Goal: Register for event/course

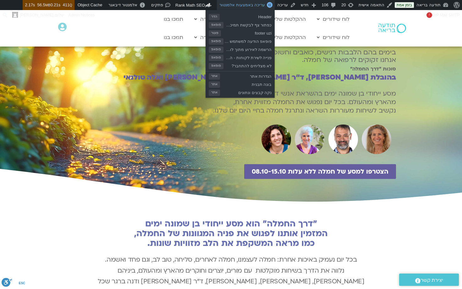
click at [247, 4] on span "עריכה באמצעות אלמנטור" at bounding box center [243, 5] width 46 height 5
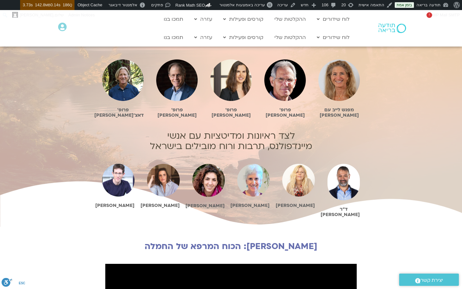
scroll to position [316, 0]
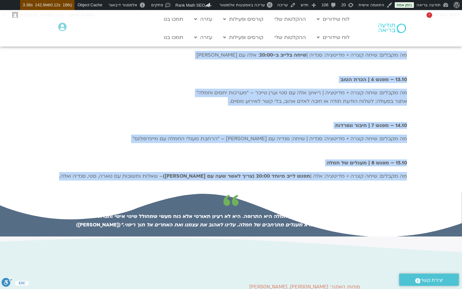
scroll to position [976, 0]
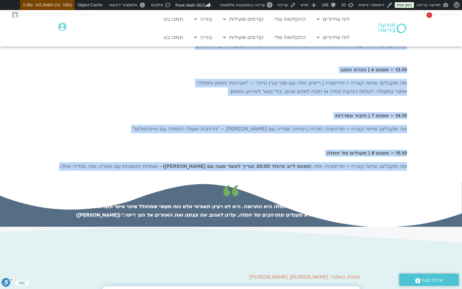
drag, startPoint x: 366, startPoint y: 116, endPoint x: 282, endPoint y: 247, distance: 155.8
copy div "פניה המשתנות של החמלה יום אחר יום לאורך כל שמונת ימי האתגר, ,תקבלו מידי בוקר: מ…"
click at [193, 100] on div "מה מקבלים: שיחה קצרה + מדיטציה | ריאיון: אלה עם סטי וערן טייכר – "מערכות יחסים …" at bounding box center [231, 89] width 352 height 21
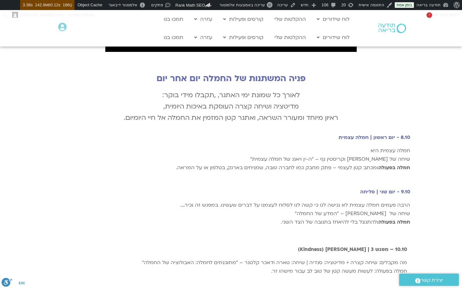
scroll to position [667, 0]
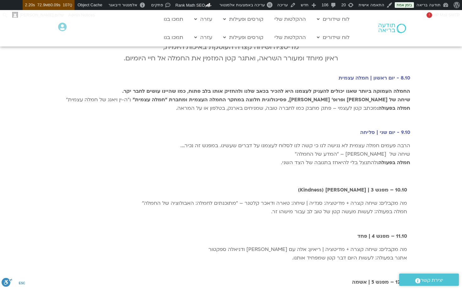
scroll to position [709, 0]
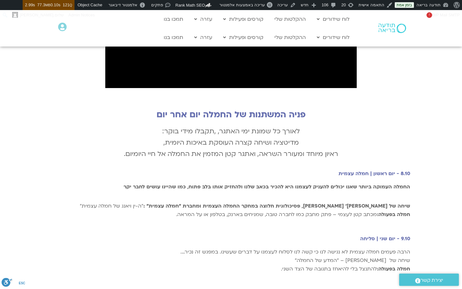
scroll to position [693, 0]
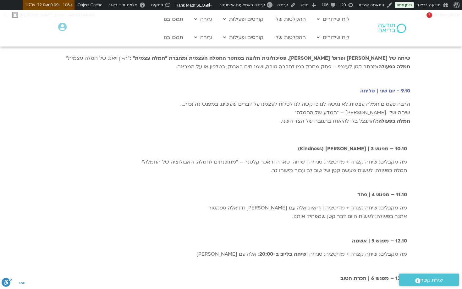
scroll to position [783, 0]
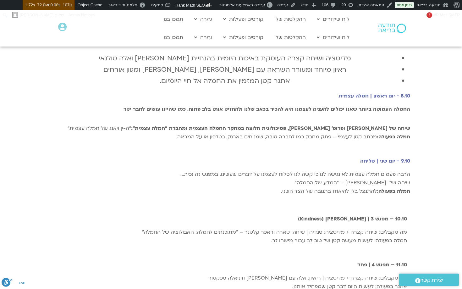
scroll to position [719, 0]
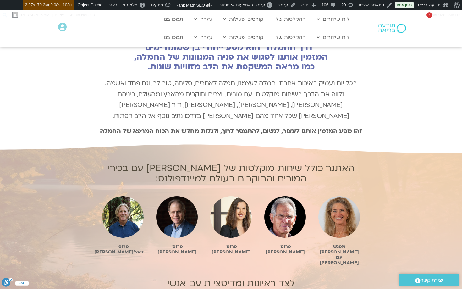
scroll to position [199, 0]
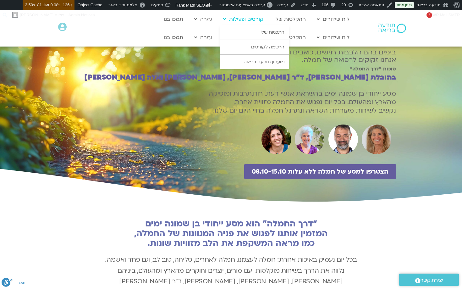
click at [262, 20] on link "קורסים ופעילות" at bounding box center [243, 19] width 47 height 12
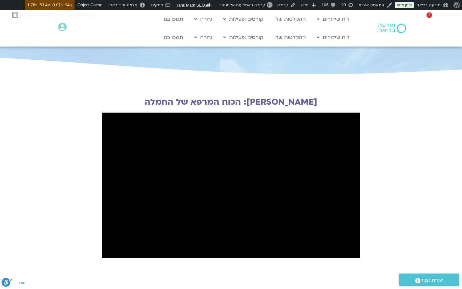
scroll to position [555, 0]
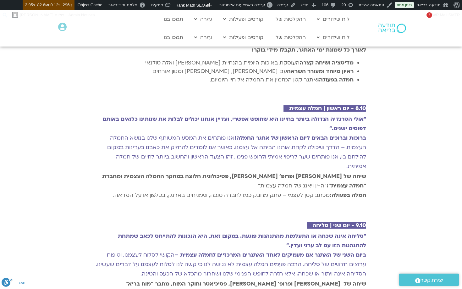
scroll to position [788, 0]
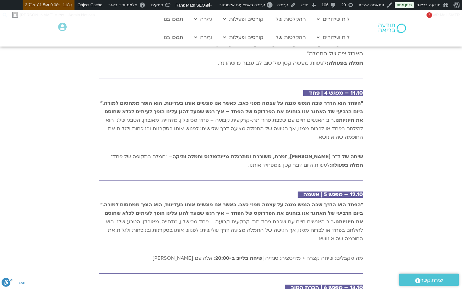
scroll to position [1162, 0]
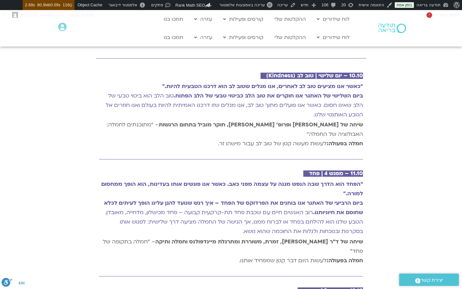
scroll to position [1073, 0]
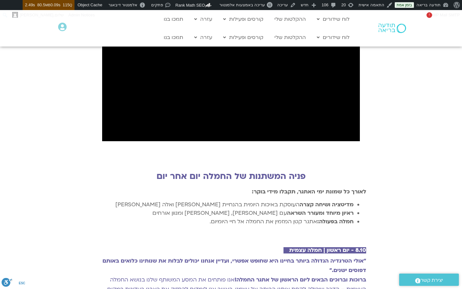
scroll to position [659, 0]
drag, startPoint x: 203, startPoint y: 193, endPoint x: 310, endPoint y: 148, distance: 115.7
copy div "פניה המשתנות של החמלה יום אחר יום לאורך כל שמונת ימי האתגר, תקבלו מידי בוקר: מד…"
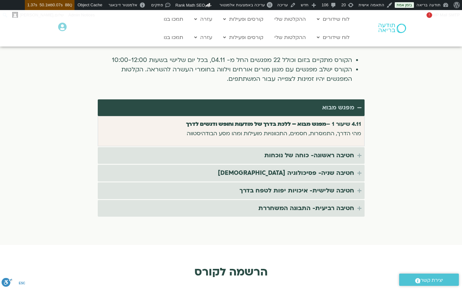
scroll to position [1154, 0]
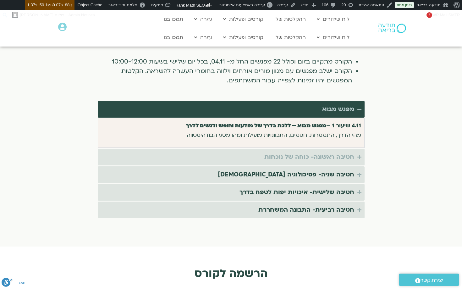
click at [335, 152] on div "חטיבה ראשונה- כוחה של נוכחות" at bounding box center [310, 157] width 90 height 10
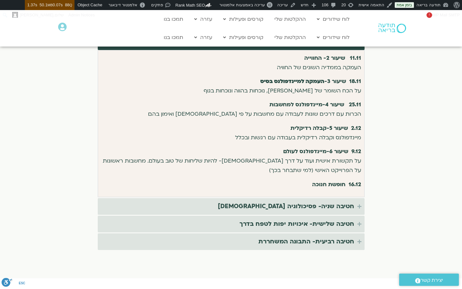
scroll to position [1241, 0]
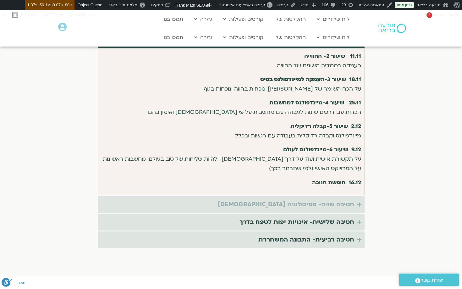
click at [344, 199] on div "חטיבה שניה- פסיכולוגיה בודהיסטית" at bounding box center [286, 204] width 136 height 10
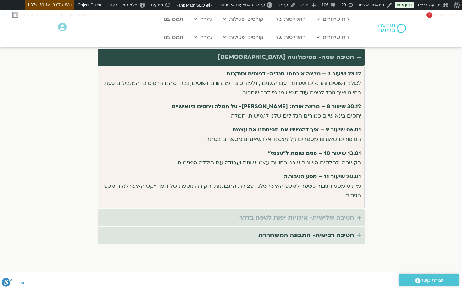
click at [340, 213] on div "חטיבה שלישית- איכויות יפות לטפח בדרך" at bounding box center [297, 218] width 115 height 10
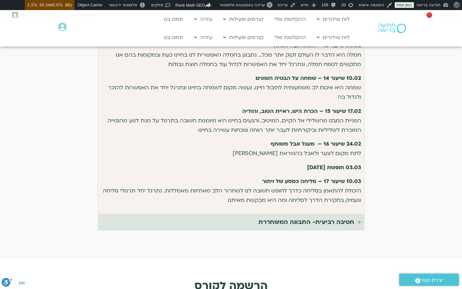
scroll to position [1314, 0]
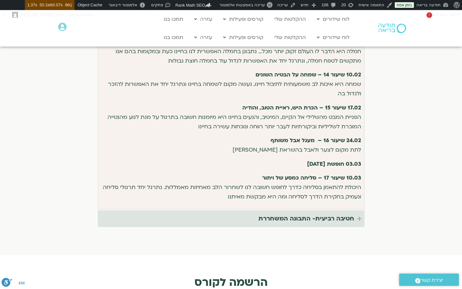
click at [346, 160] on strong "03.03 חופשת פורים" at bounding box center [334, 163] width 54 height 7
click at [332, 214] on div "חטיבה רביעית- התבונה המשחררת" at bounding box center [307, 219] width 96 height 10
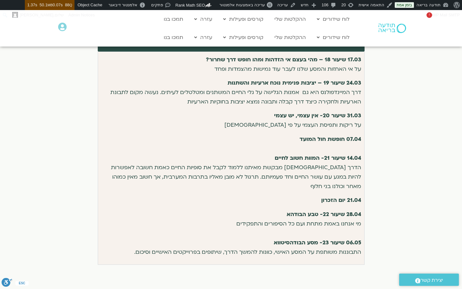
scroll to position [1299, 0]
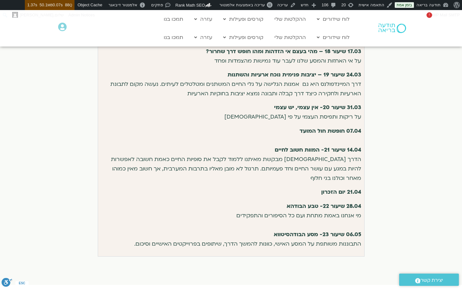
click at [350, 146] on strong "14.04 שיעור 21- המוות חשוב לחיים" at bounding box center [318, 149] width 86 height 7
click at [340, 231] on strong "06.05 שיעור 23- מסע הבודהסיטווא" at bounding box center [317, 234] width 87 height 7
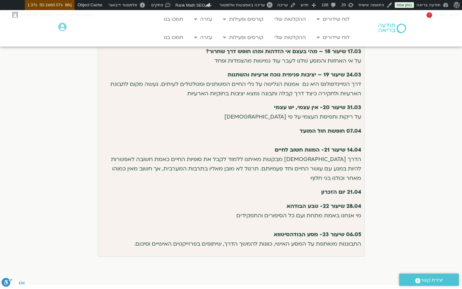
click at [340, 203] on strong "28.04 שיעור 22- טבע הבודהא" at bounding box center [324, 206] width 75 height 7
click at [337, 188] on strong "21.04 יום הזכרון" at bounding box center [341, 191] width 40 height 7
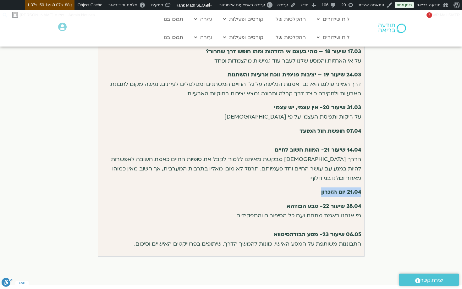
click at [337, 188] on strong "21.04 יום הזכרון" at bounding box center [341, 191] width 40 height 7
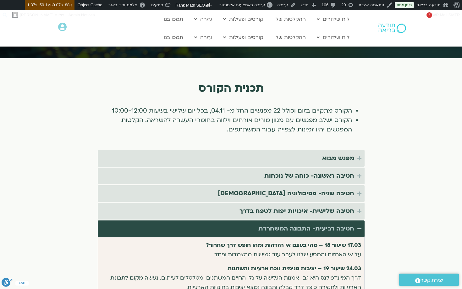
scroll to position [1104, 0]
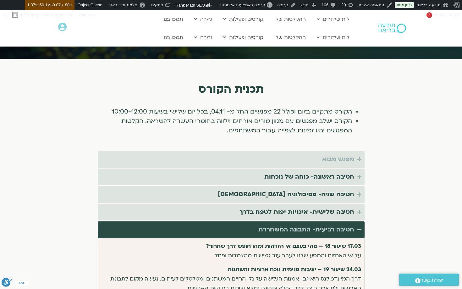
click at [335, 154] on div "מפגש מבוא" at bounding box center [338, 159] width 32 height 10
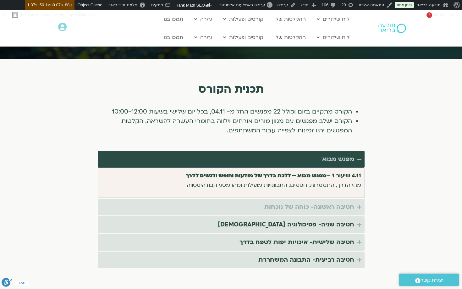
click at [328, 202] on div "חטיבה ראשונה- כוחה של נוכחות" at bounding box center [310, 207] width 90 height 10
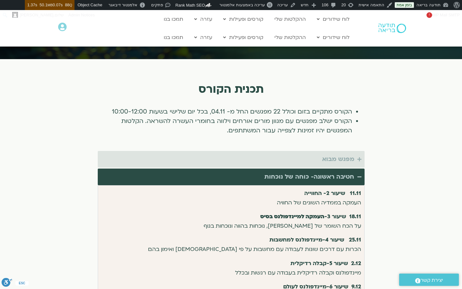
click at [341, 154] on div "מפגש מבוא" at bounding box center [338, 159] width 32 height 10
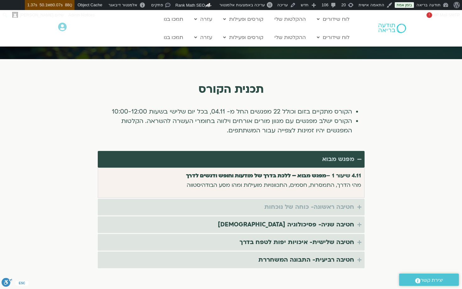
click at [323, 202] on div "חטיבה ראשונה- כוחה של נוכחות" at bounding box center [310, 207] width 90 height 10
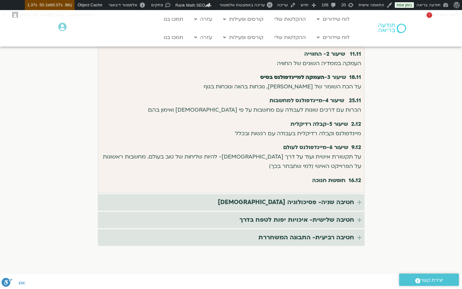
scroll to position [1244, 0]
click at [315, 197] on div "חטיבה שניה- פסיכולוגיה בודהיסטית" at bounding box center [286, 202] width 136 height 10
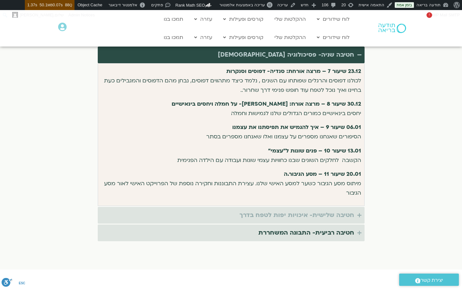
click at [312, 210] on div "חטיבה שלישית- איכויות יפות לטפח בדרך" at bounding box center [297, 215] width 115 height 10
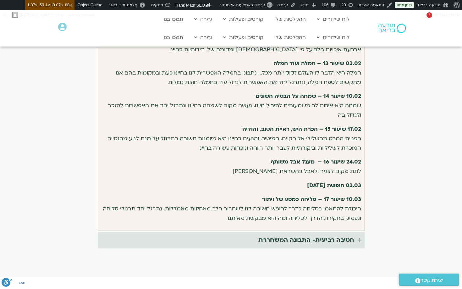
scroll to position [1294, 0]
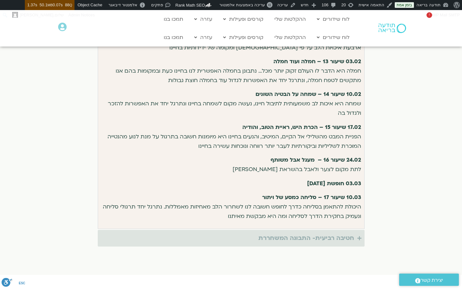
click at [308, 233] on div "חטיבה רביעית- התבונה המשחררת" at bounding box center [307, 238] width 96 height 10
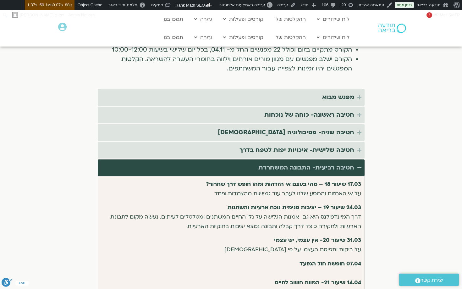
scroll to position [1165, 0]
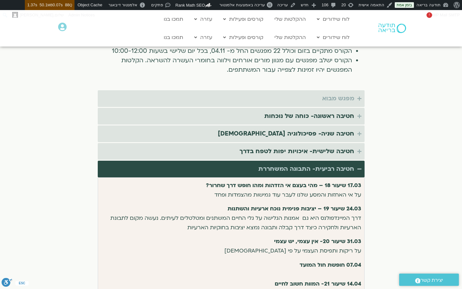
click at [333, 93] on div "מפגש מבוא" at bounding box center [338, 98] width 32 height 10
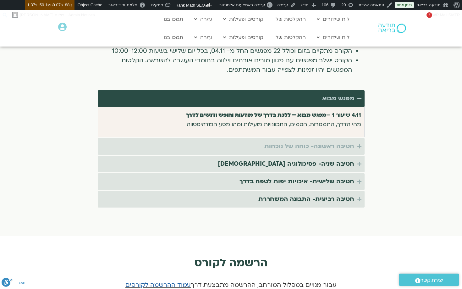
click at [328, 141] on div "חטיבה ראשונה- כוחה של נוכחות" at bounding box center [310, 146] width 90 height 10
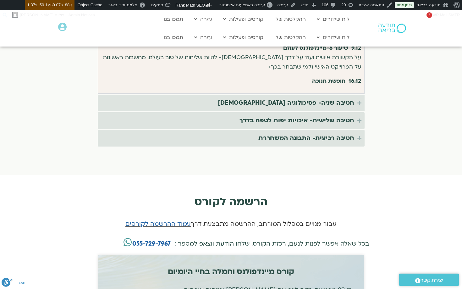
scroll to position [1337, 0]
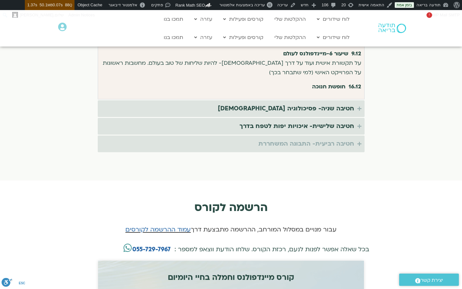
click at [328, 139] on div "חטיבה רביעית- התבונה המשחררת" at bounding box center [307, 144] width 96 height 10
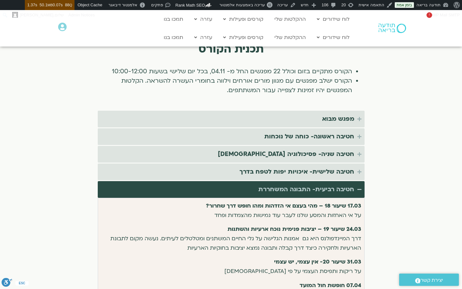
scroll to position [1148, 0]
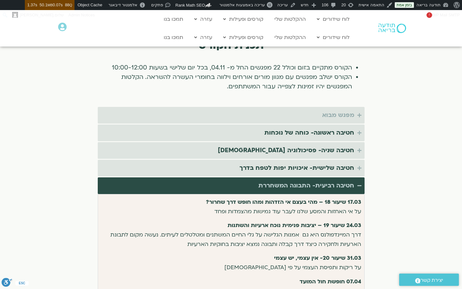
click at [340, 110] on div "מפגש מבוא" at bounding box center [338, 115] width 32 height 10
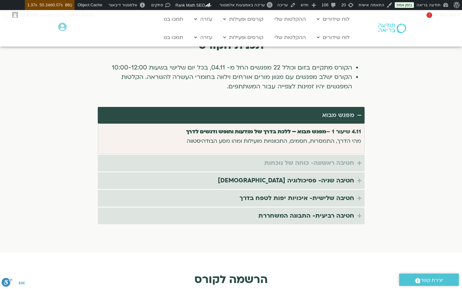
click at [326, 158] on div "חטיבה ראשונה- כוחה של נוכחות" at bounding box center [310, 163] width 90 height 10
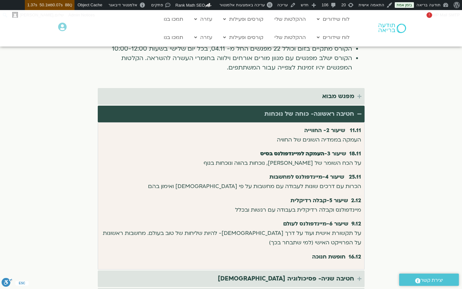
scroll to position [1167, 0]
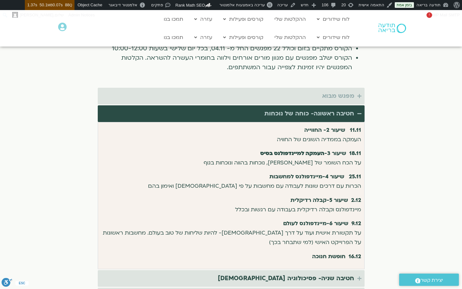
click at [343, 91] on div "מפגש מבוא" at bounding box center [338, 96] width 32 height 10
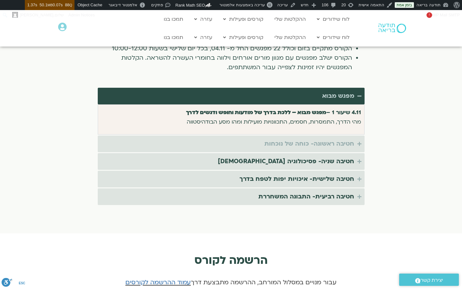
click at [342, 139] on div "חטיבה ראשונה- כוחה של נוכחות" at bounding box center [310, 144] width 90 height 10
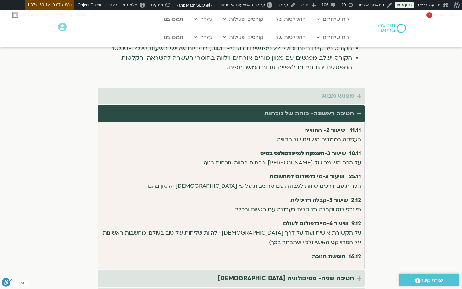
click at [334, 91] on div "מפגש מבוא" at bounding box center [338, 96] width 32 height 10
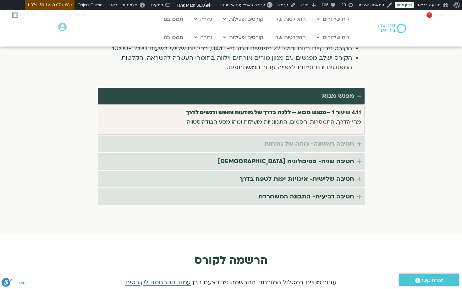
click at [326, 139] on div "חטיבה ראשונה- כוחה של נוכחות" at bounding box center [310, 144] width 90 height 10
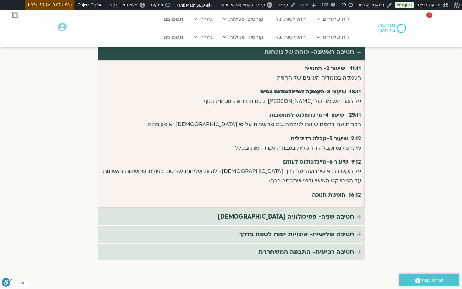
scroll to position [1234, 0]
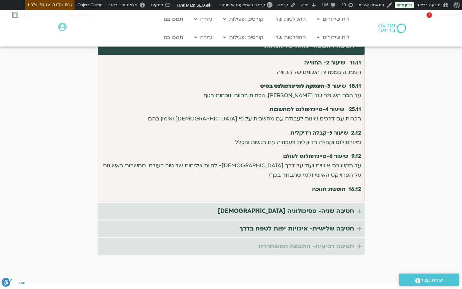
click at [332, 241] on div "חטיבה רביעית- התבונה המשחררת" at bounding box center [307, 246] width 96 height 10
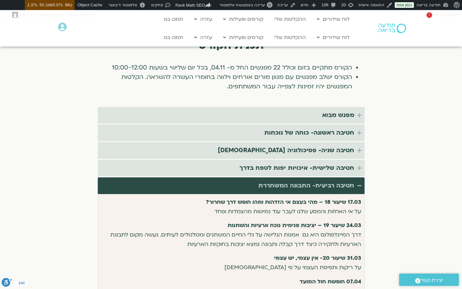
scroll to position [1148, 0]
click at [322, 110] on div "מפגש מבוא" at bounding box center [338, 115] width 32 height 10
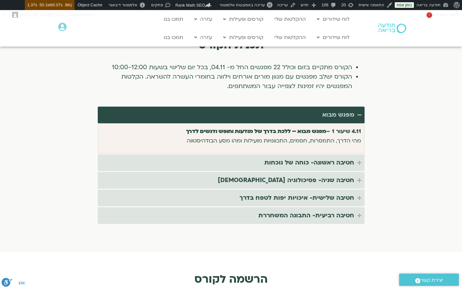
click at [343, 137] on span "מהי הדרך, התמסרות, חסמים, התכוונויות מועילות ומהו מסע הבודהיסטווה" at bounding box center [274, 140] width 175 height 7
click at [338, 123] on div "4.11 שיעור 1 – מפגש מבוא – ללכת בדרך של מודעות וחופש ודגשים לדרך מהי הדרך, התמס…" at bounding box center [231, 138] width 267 height 30
click at [338, 128] on strong "4.11 שיעור 1 – מפגש מבוא – ללכת בדרך של מודעות וחופש ודגשים לדרך" at bounding box center [273, 131] width 175 height 7
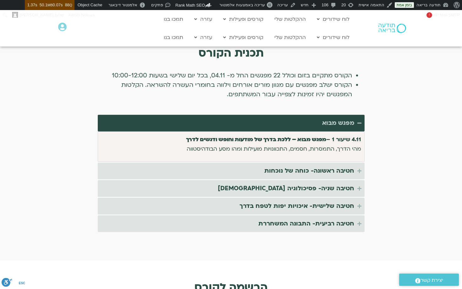
scroll to position [1113, 0]
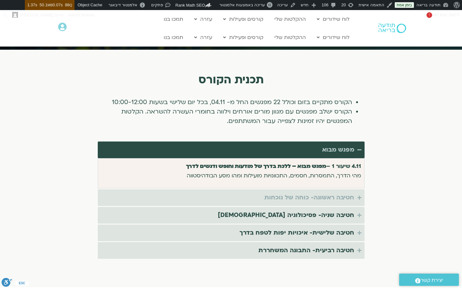
click at [325, 192] on div "חטיבה ראשונה- כוחה של נוכחות" at bounding box center [310, 197] width 90 height 10
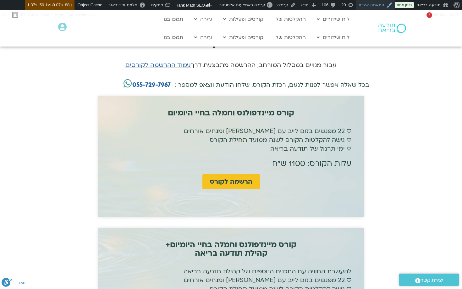
scroll to position [1502, 0]
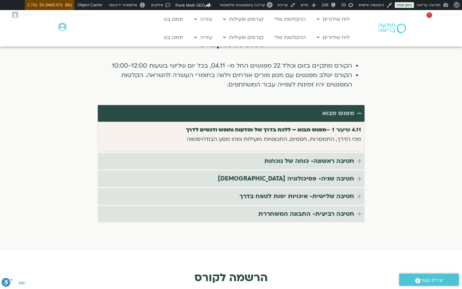
scroll to position [1144, 0]
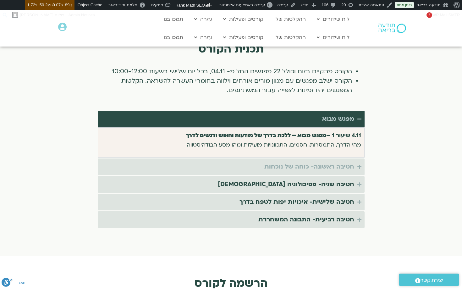
click at [334, 162] on div "חטיבה ראשונה- כוחה של נוכחות" at bounding box center [310, 167] width 90 height 10
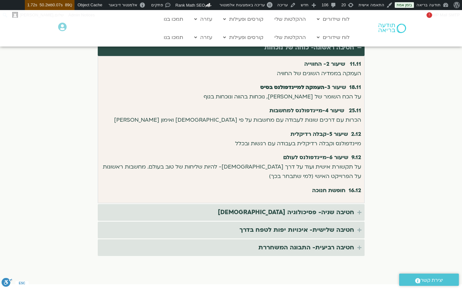
scroll to position [1234, 0]
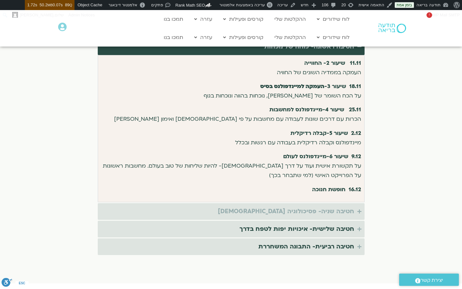
click at [328, 206] on div "חטיבה שניה- פסיכולוגיה בודהיסטית" at bounding box center [286, 211] width 136 height 10
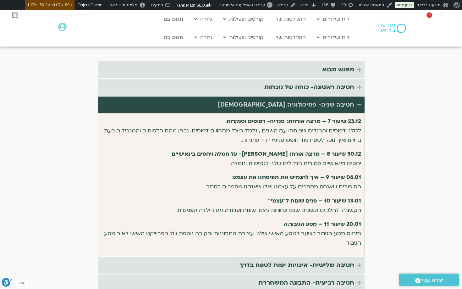
scroll to position [1177, 0]
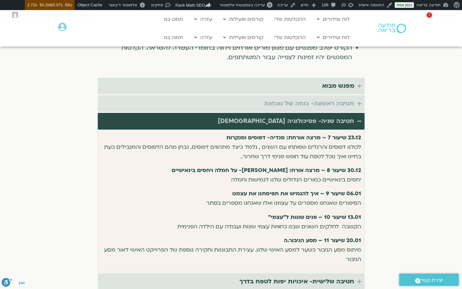
click at [338, 98] on div "חטיבה ראשונה- כוחה של נוכחות" at bounding box center [310, 103] width 90 height 10
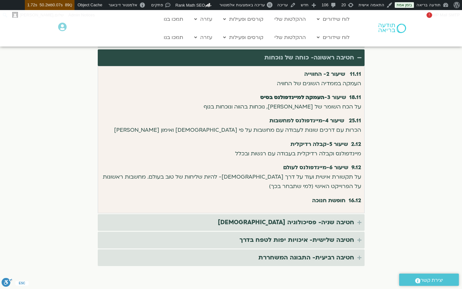
scroll to position [1224, 0]
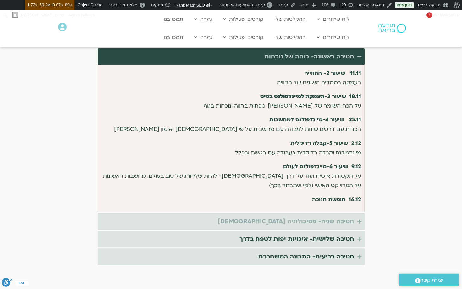
click at [333, 218] on summary "חטיבה שניה- פסיכולוגיה בודהיסטית" at bounding box center [231, 221] width 267 height 17
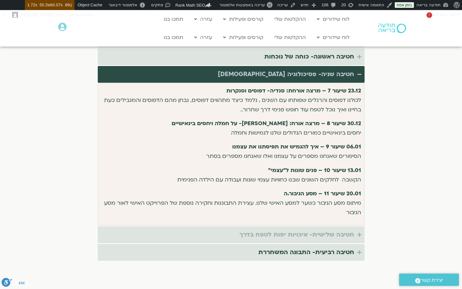
click at [332, 230] on div "חטיבה שלישית- איכויות יפות לטפח בדרך" at bounding box center [297, 235] width 115 height 10
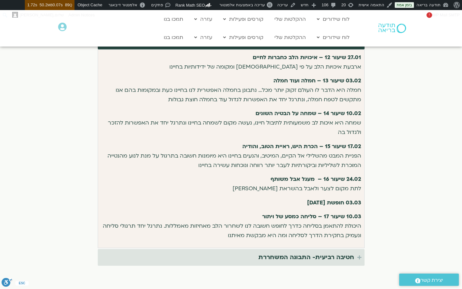
scroll to position [1280, 0]
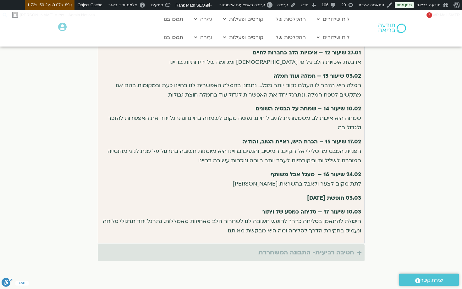
click at [330, 248] on div "חטיבה רביעית- התבונה המשחררת" at bounding box center [307, 253] width 96 height 10
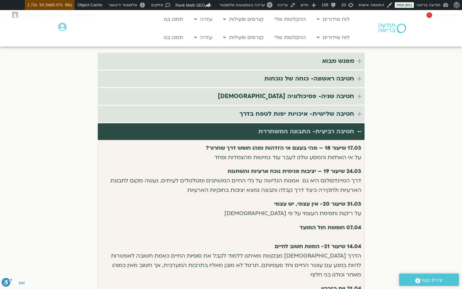
scroll to position [1202, 0]
click at [345, 126] on div "חטיבה רביעית- התבונה המשחררת" at bounding box center [307, 131] width 96 height 10
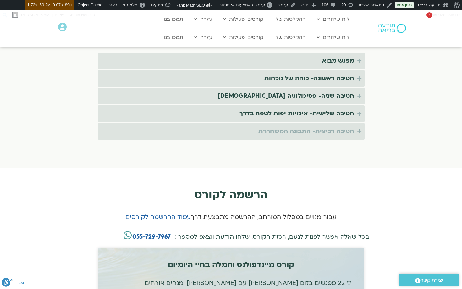
click at [345, 126] on div "חטיבה רביעית- התבונה המשחררת" at bounding box center [307, 131] width 96 height 10
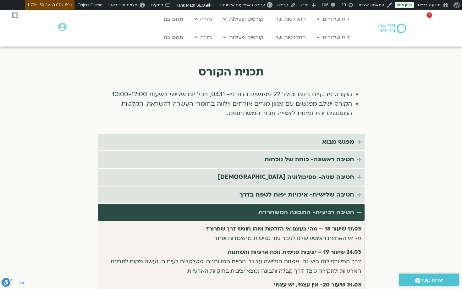
scroll to position [1120, 0]
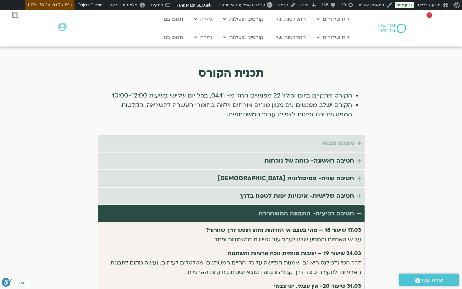
click at [343, 138] on div "מפגש מבוא" at bounding box center [338, 143] width 32 height 10
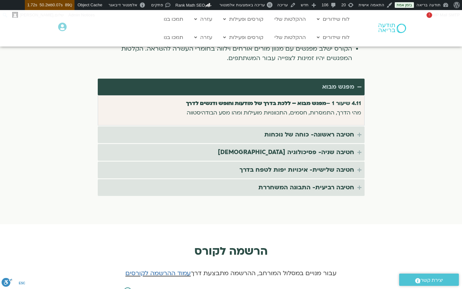
scroll to position [1178, 0]
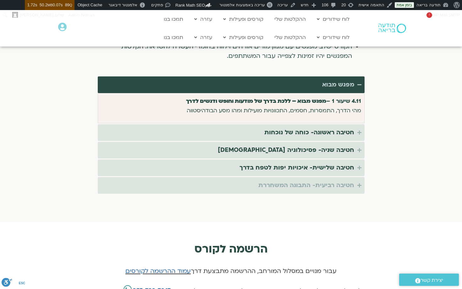
click at [347, 180] on div "חטיבה רביעית- התבונה המשחררת" at bounding box center [307, 185] width 96 height 10
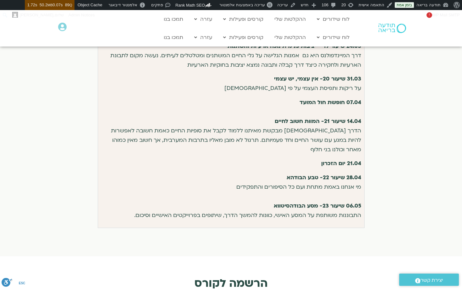
scroll to position [1333, 0]
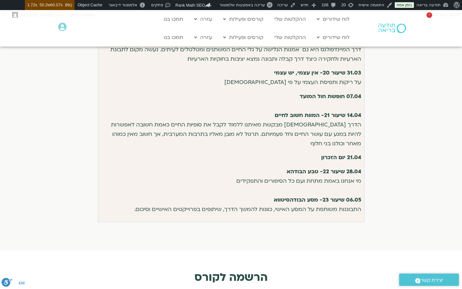
click at [337, 203] on span "מי אנחנו באמת מתחת ועם כל הסיפורים והתפקידים 06.05 שיעור 23- מסע הבודהסיטווא הת…" at bounding box center [247, 195] width 227 height 36
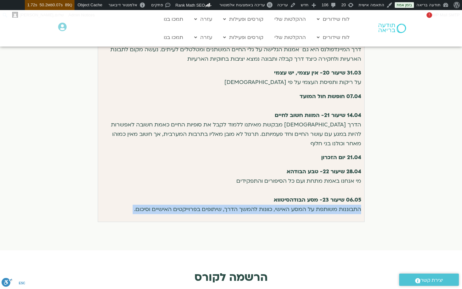
click at [337, 203] on span "מי אנחנו באמת מתחת ועם כל הסיפורים והתפקידים 06.05 שיעור 23- מסע הבודהסיטווא הת…" at bounding box center [247, 195] width 227 height 36
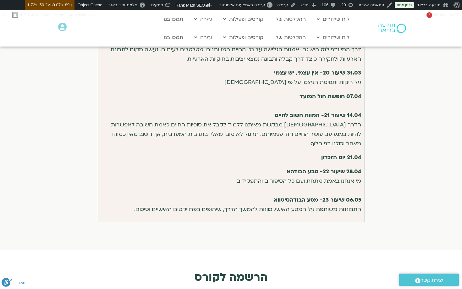
click at [348, 154] on strong "21.04 יום הזכרון" at bounding box center [341, 157] width 40 height 7
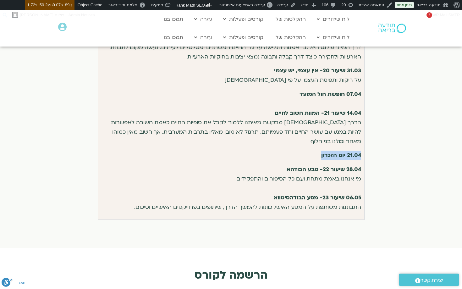
scroll to position [1335, 0]
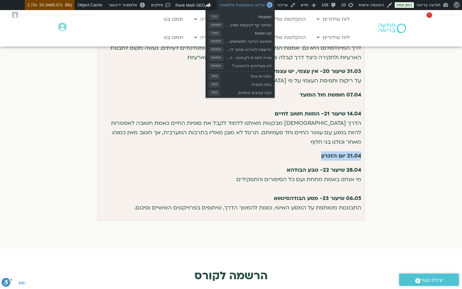
click at [259, 5] on span "עריכה באמצעות אלמנטור" at bounding box center [243, 5] width 46 height 5
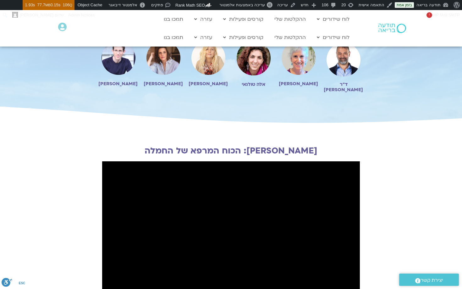
scroll to position [772, 0]
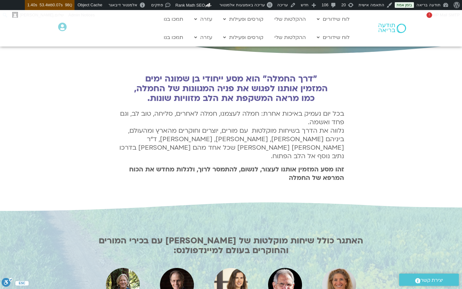
scroll to position [164, 0]
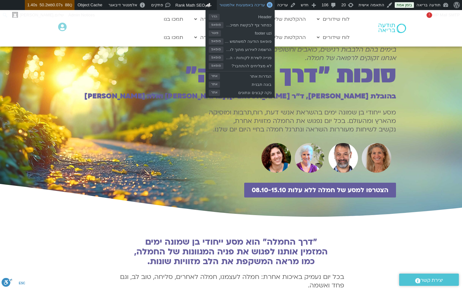
click at [247, 5] on span "עריכה באמצעות אלמנטור" at bounding box center [243, 5] width 46 height 5
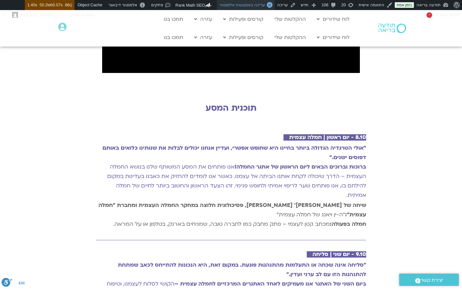
scroll to position [816, 0]
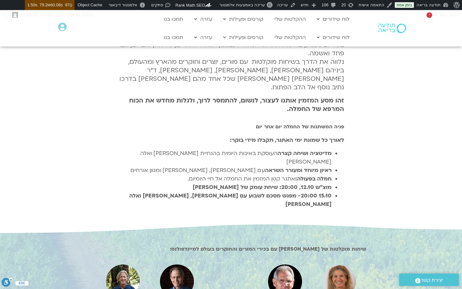
scroll to position [233, 0]
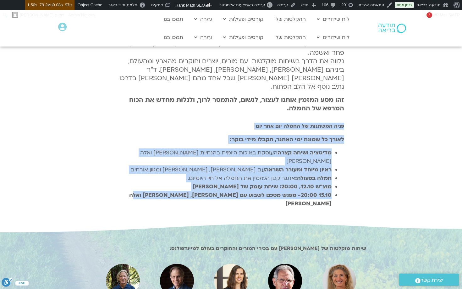
drag, startPoint x: 458, startPoint y: 124, endPoint x: 457, endPoint y: 212, distance: 88.7
click at [458, 213] on div ""דרך החמלה" הוא מסע ייחודי בן שמונה ימים המזמין אותנו לפגוש את פניה המגוונות של…" at bounding box center [231, 104] width 462 height 237
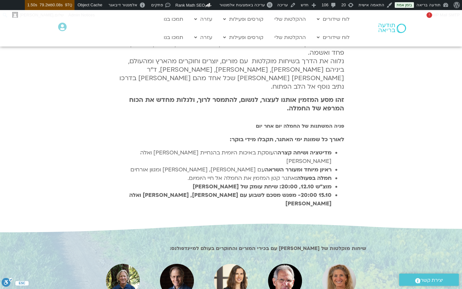
click at [413, 145] on div ""דרך החמלה" הוא מסע ייחודי בן שמונה ימים המזמין אותנו לפגוש את פניה המגוונות של…" at bounding box center [231, 104] width 462 height 237
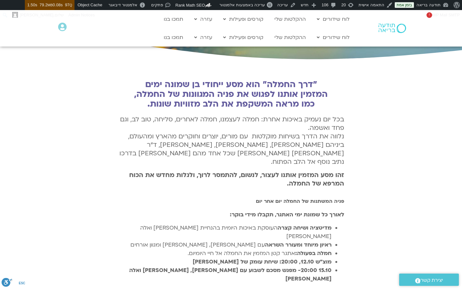
scroll to position [158, 0]
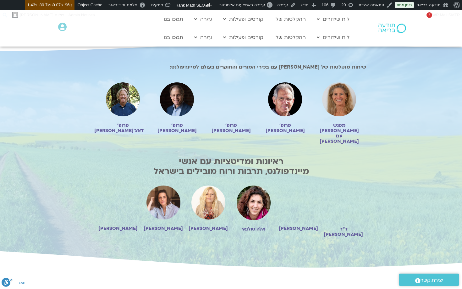
scroll to position [347, 0]
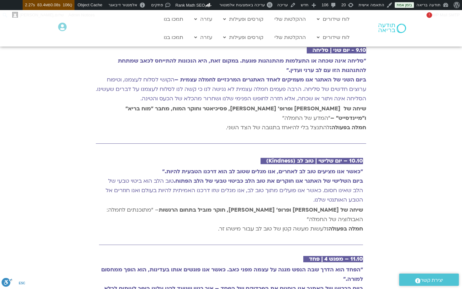
scroll to position [905, 0]
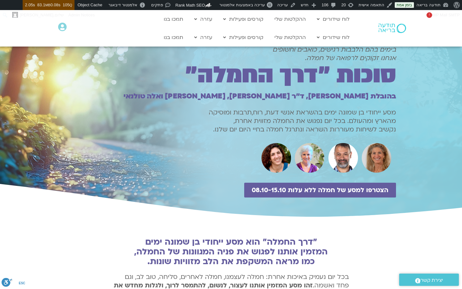
click at [362, 47] on h1 "בימים בהם הלבבות רגישים, כואבים וחשופים אנחנו זקוקים לרפואה של חמלה." at bounding box center [231, 53] width 330 height 17
click at [355, 57] on h1 "בימים בהם הלבבות רגישים, כואבים וחשופים אנחנו זקוקים לרפואה של חמלה." at bounding box center [231, 53] width 330 height 17
drag, startPoint x: 304, startPoint y: 59, endPoint x: 420, endPoint y: 48, distance: 116.9
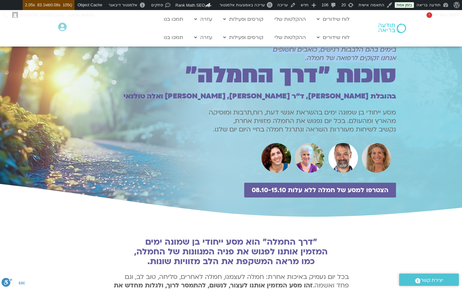
click at [420, 48] on section "בימים בהם הלבבות רגישים, כואבים וחשופים אנחנו זקוקים לרפואה של חמלה. סוכות ״דרך…" at bounding box center [231, 126] width 462 height 185
copy h1 "בימים בהם הלבבות רגישים, כואבים וחשופים אנחנו זקוקים לרפואה של חמלה."
click at [340, 190] on span "הצטרפו למסע של חמלה ללא עלות 08.10-15.10" at bounding box center [320, 190] width 137 height 7
click at [340, 190] on div "הצטרפו למסע של חמלה ללא עלות 08.10-15.10" at bounding box center [231, 201] width 330 height 36
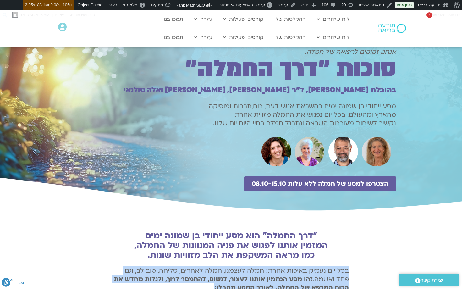
scroll to position [5, 0]
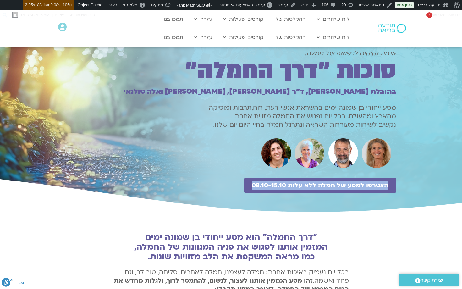
drag, startPoint x: 236, startPoint y: 170, endPoint x: 355, endPoint y: 194, distance: 121.7
click at [355, 194] on div "בימים בהם הלבבות רגישים, כואבים וחשופים אנחנו זקוקים לרפואה של חמלה. סוכות ״דרך…" at bounding box center [231, 128] width 330 height 174
copy div "הצטרפו למסע של חמלה ללא עלות 08.10-15.10"
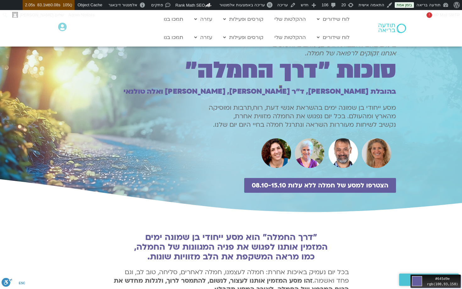
click at [344, 226] on div ""דרך החמלה" הוא מסע ייחודי בן שמונה ימים המזמין אותנו לפגוש את פניה המגוונות של…" at bounding box center [231, 241] width 236 height 41
